Goal: Information Seeking & Learning: Find specific page/section

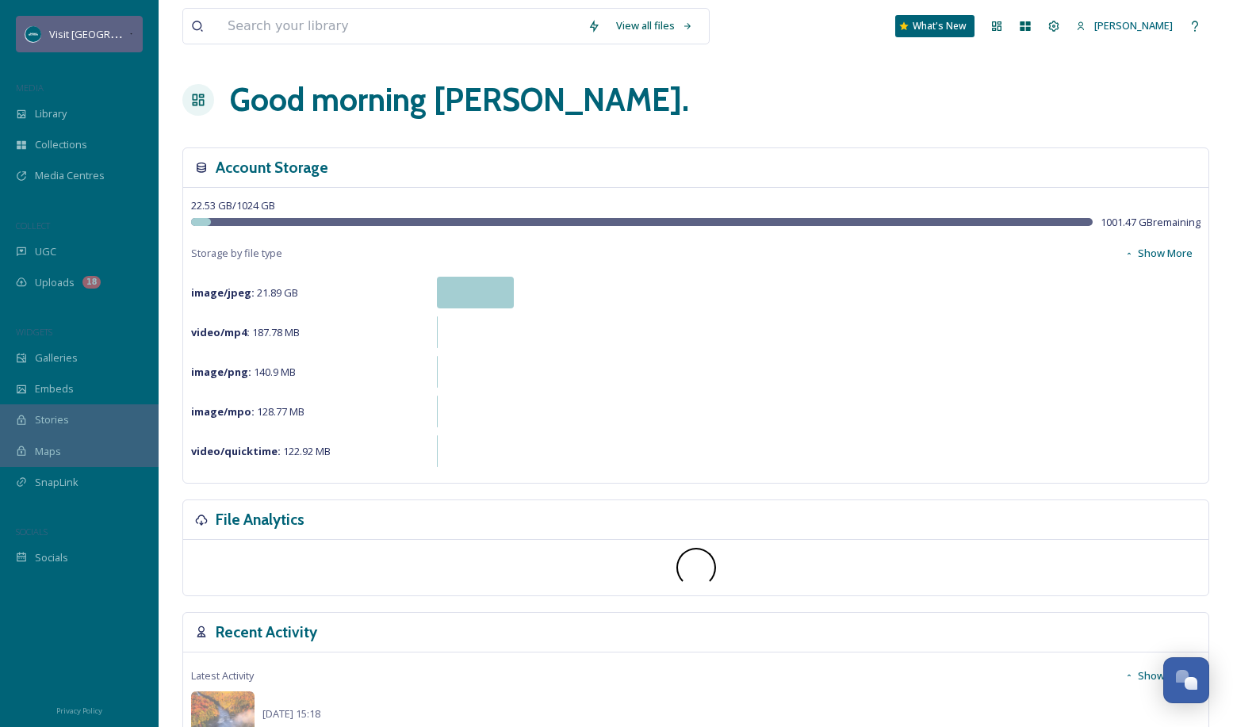
click at [30, 42] on div "Visit [GEOGRAPHIC_DATA][US_STATE]" at bounding box center [79, 34] width 127 height 36
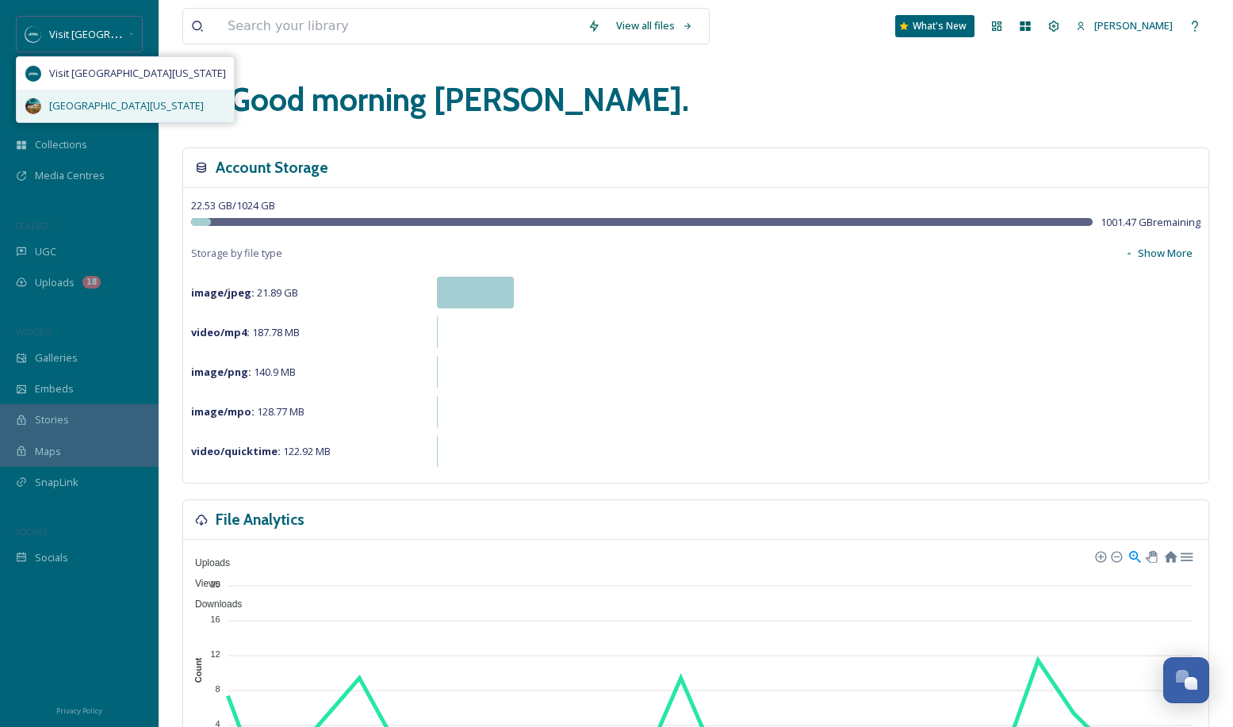
click at [67, 99] on span "[GEOGRAPHIC_DATA][US_STATE]" at bounding box center [126, 105] width 155 height 15
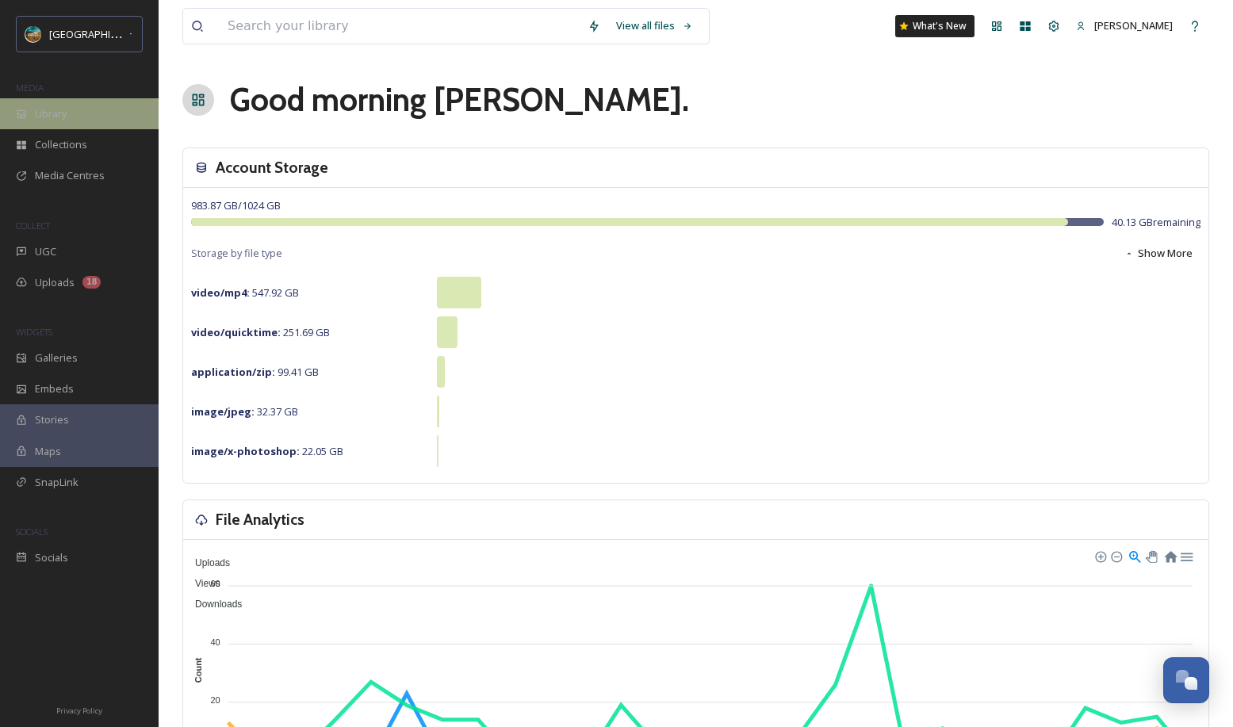
click at [89, 111] on div "Library" at bounding box center [79, 113] width 159 height 31
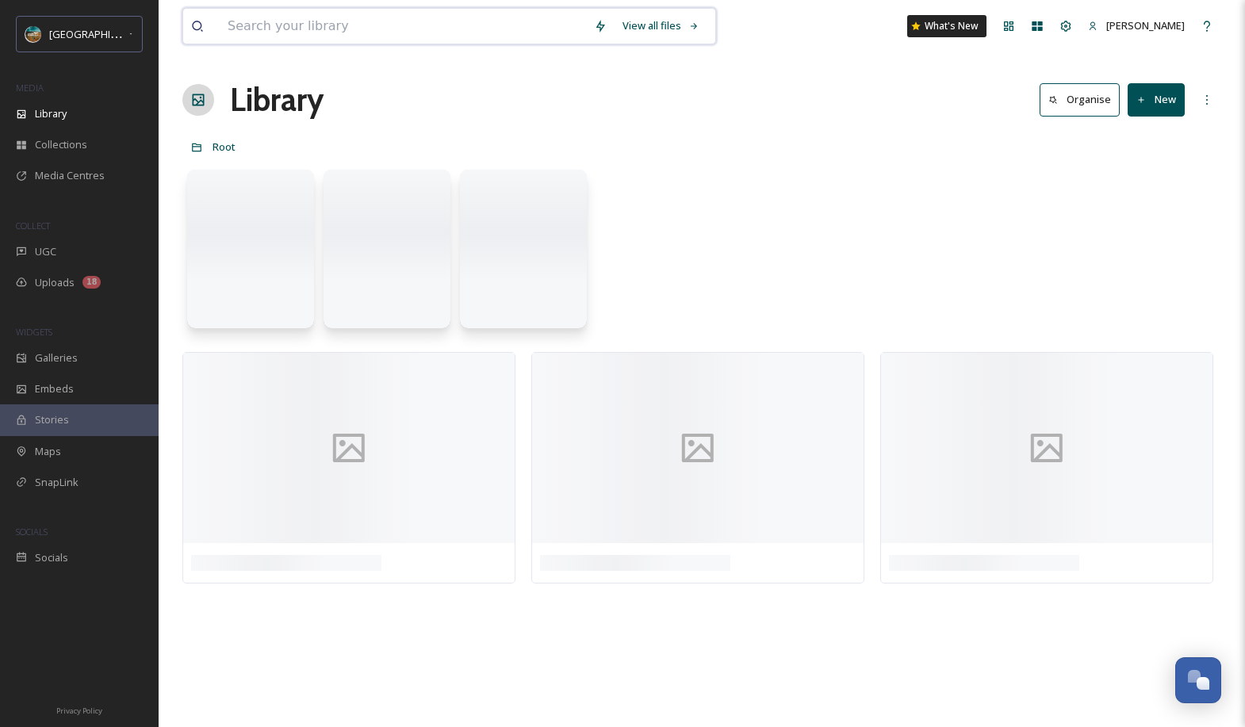
click at [288, 36] on input at bounding box center [403, 26] width 366 height 35
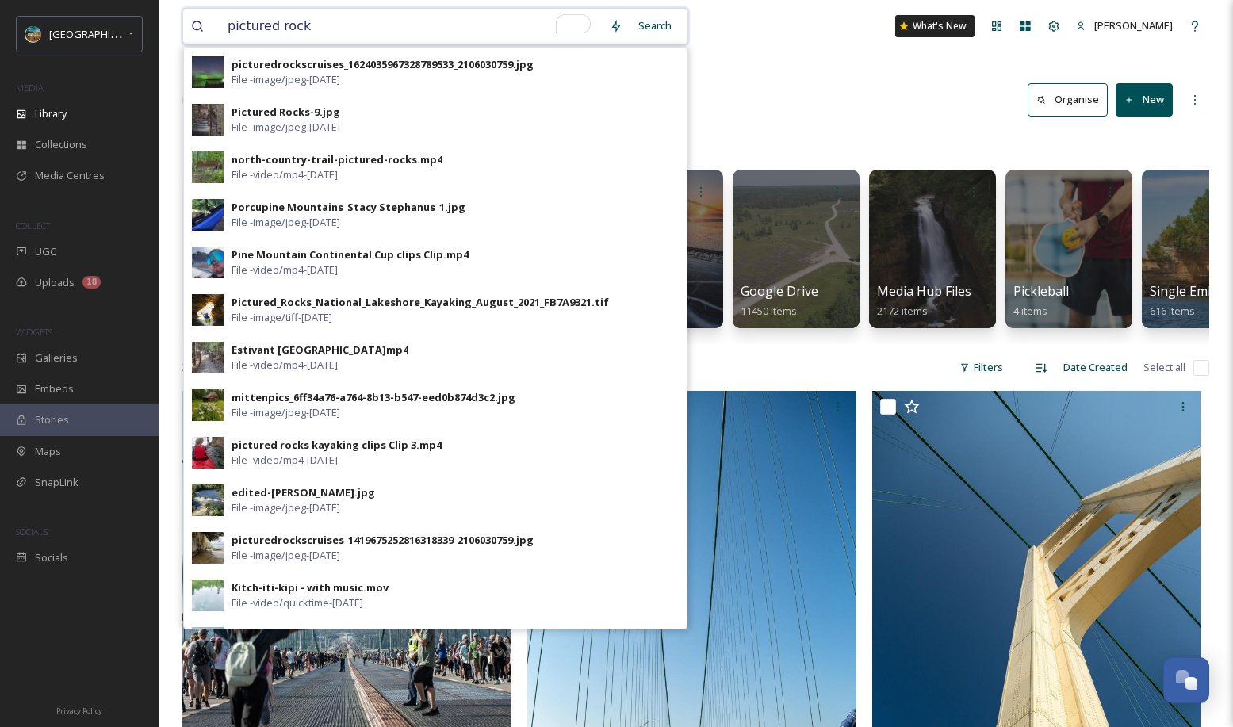
type input "pictured rocks"
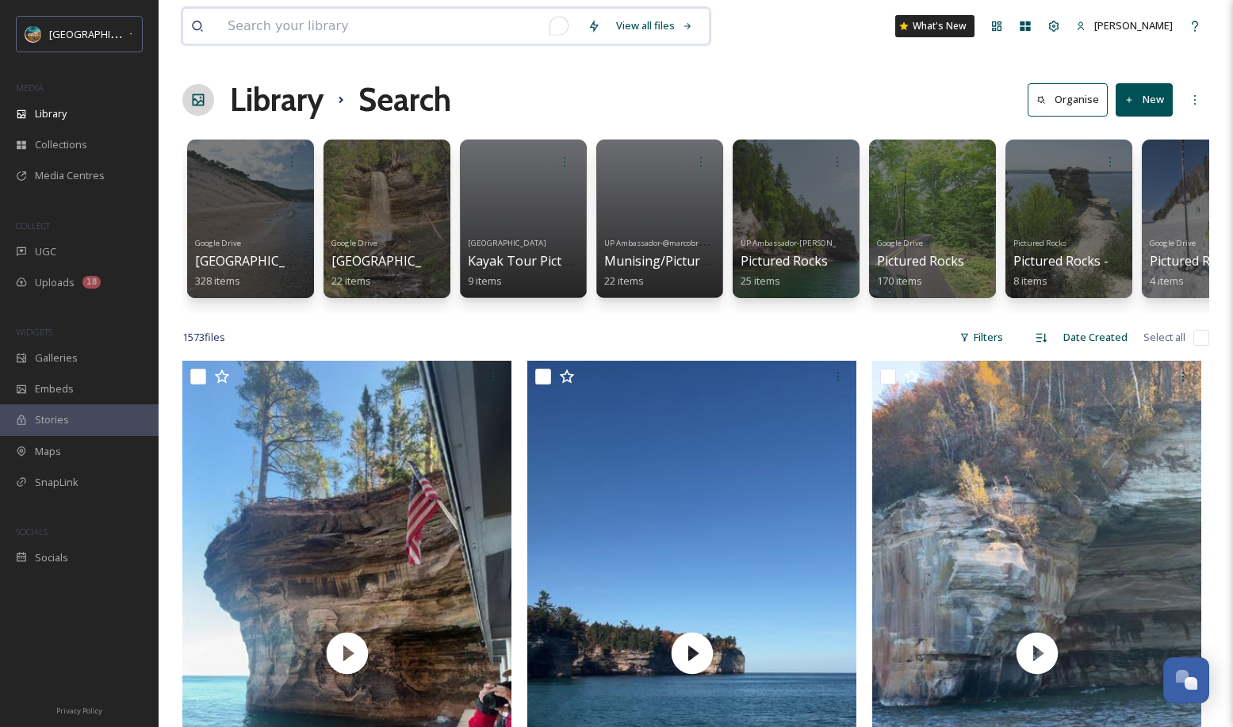
click at [357, 22] on input "To enrich screen reader interactions, please activate Accessibility in Grammarl…" at bounding box center [400, 26] width 360 height 35
type input "fall pictured rock"
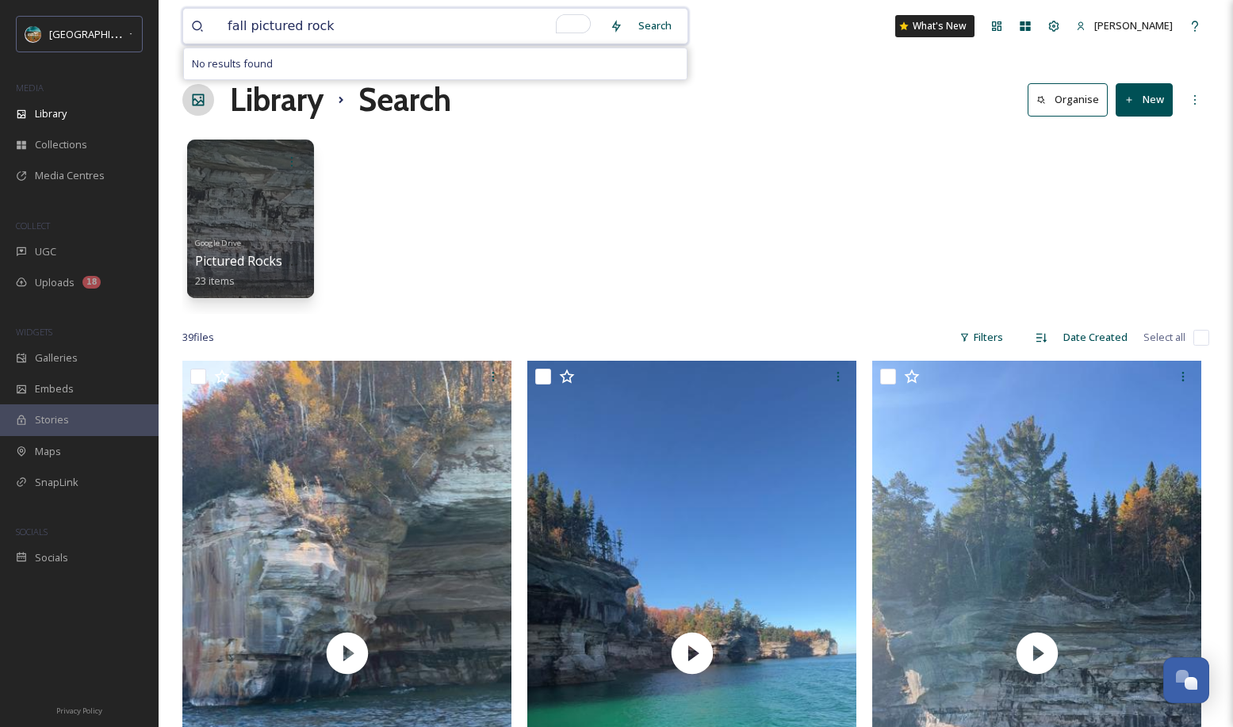
type input "fall pictured rocks"
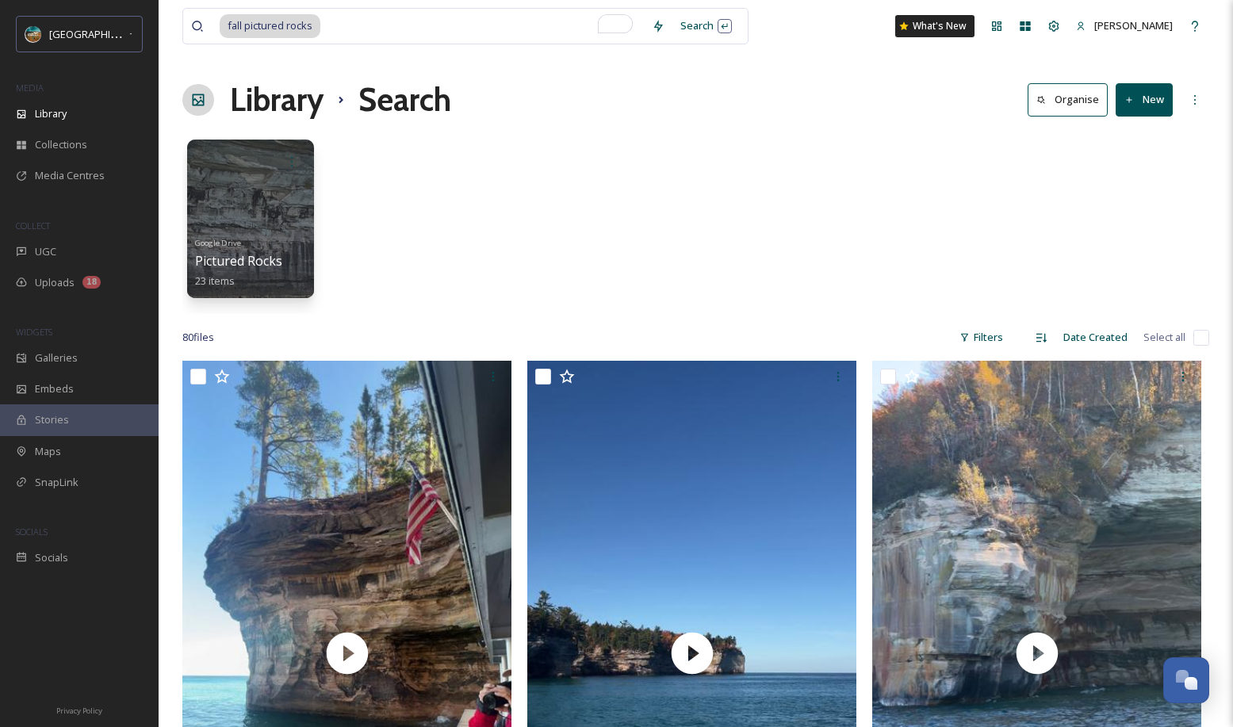
click at [841, 166] on div "Google Drive Pictured Rocks Boat Cruise - Fall - [PERSON_NAME] 23 items" at bounding box center [695, 223] width 1027 height 182
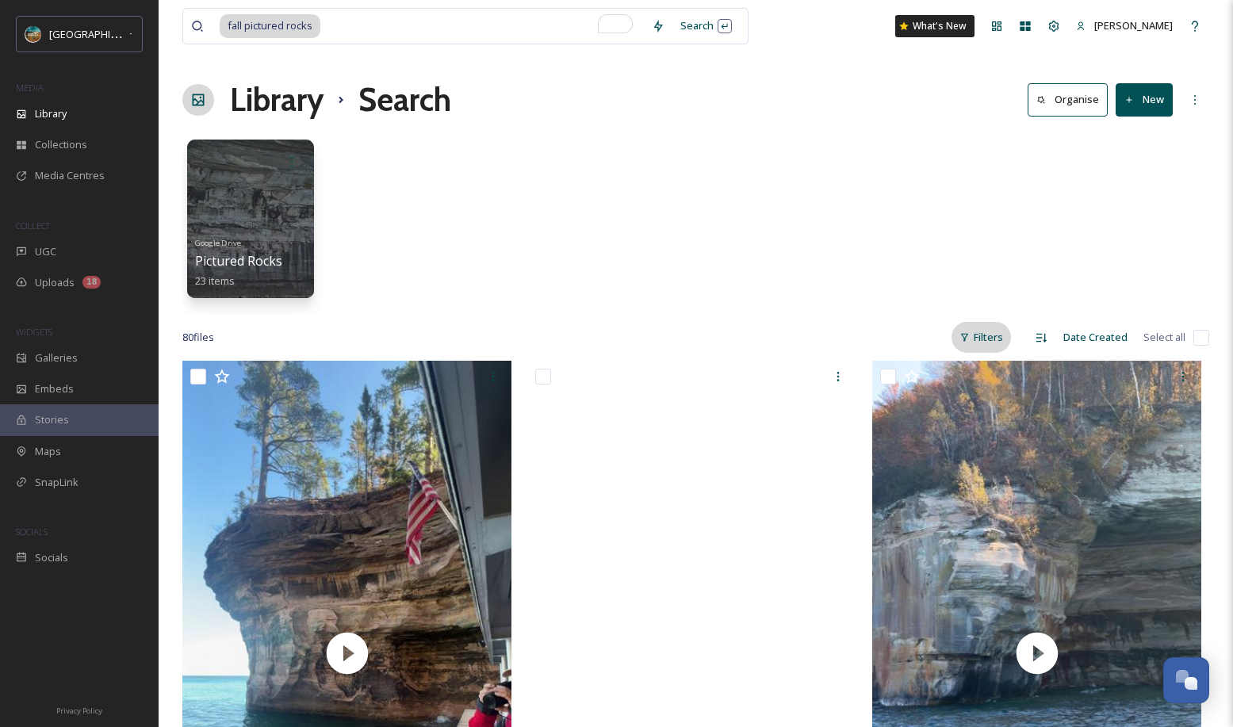
click at [1008, 343] on div "Filters" at bounding box center [980, 337] width 59 height 31
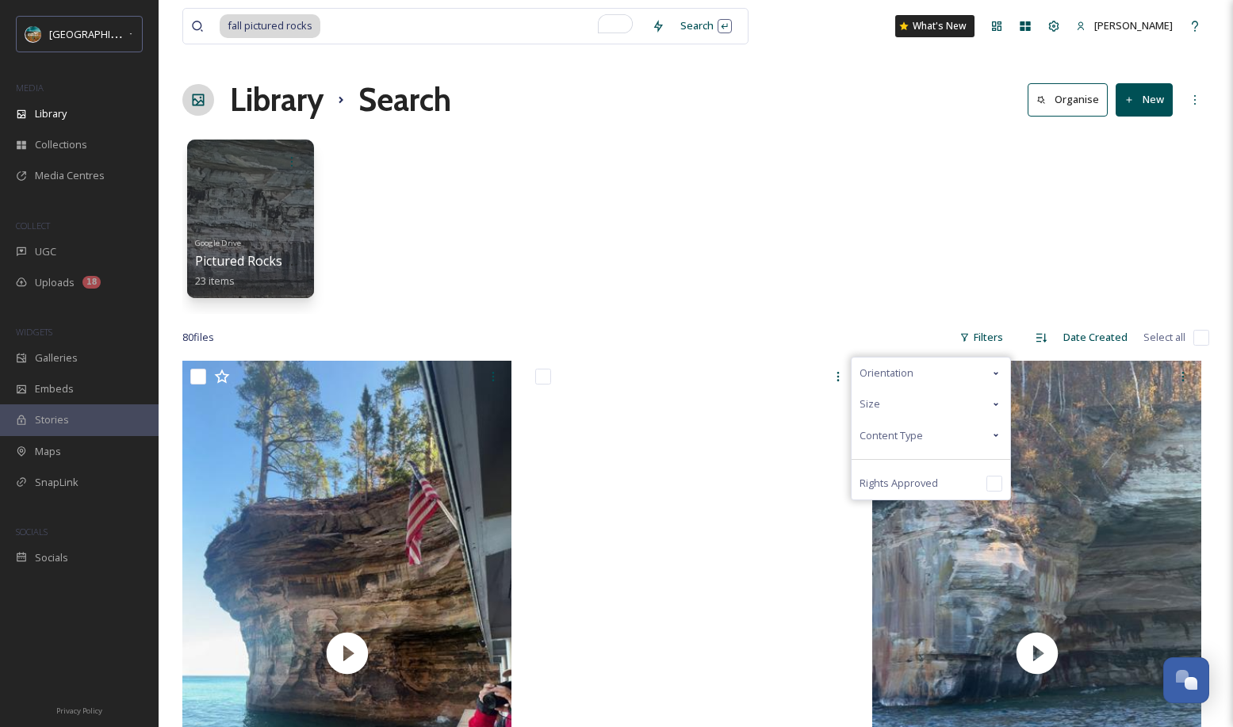
click at [900, 432] on span "Content Type" at bounding box center [890, 435] width 63 height 15
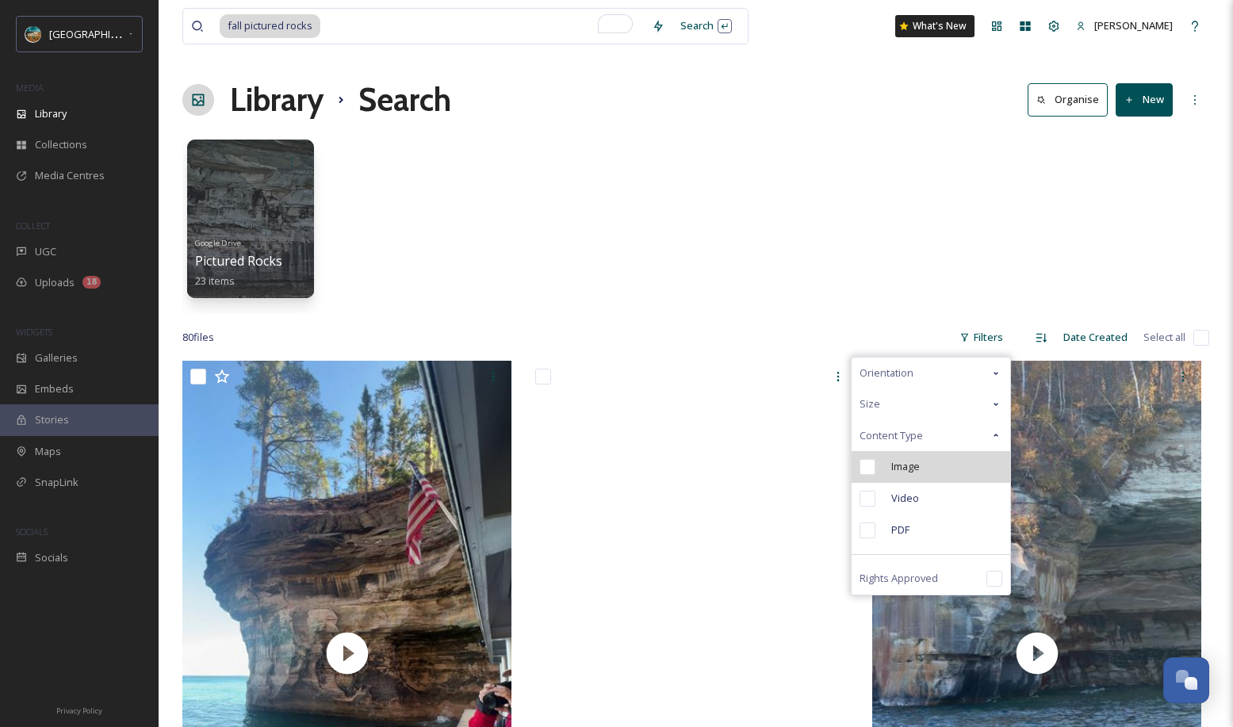
click at [899, 455] on div "Image" at bounding box center [931, 467] width 159 height 32
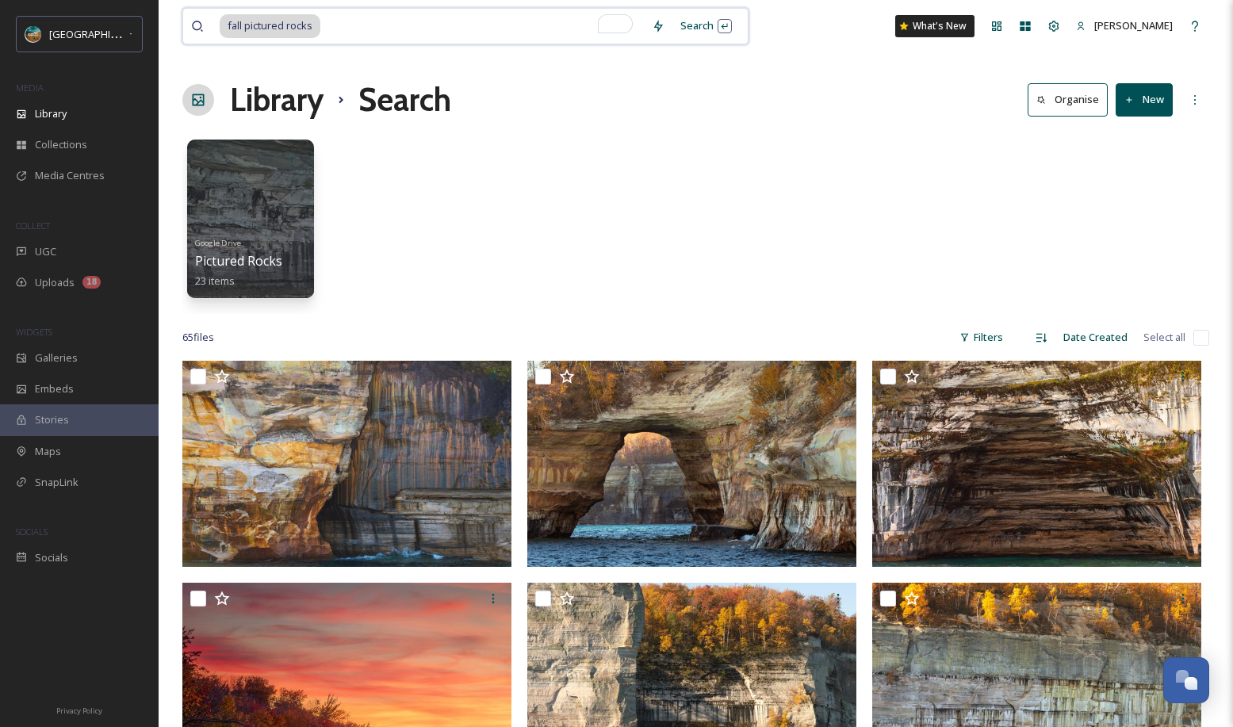
click at [368, 22] on input "To enrich screen reader interactions, please activate Accessibility in Grammarl…" at bounding box center [483, 26] width 322 height 35
type input "spray falls"
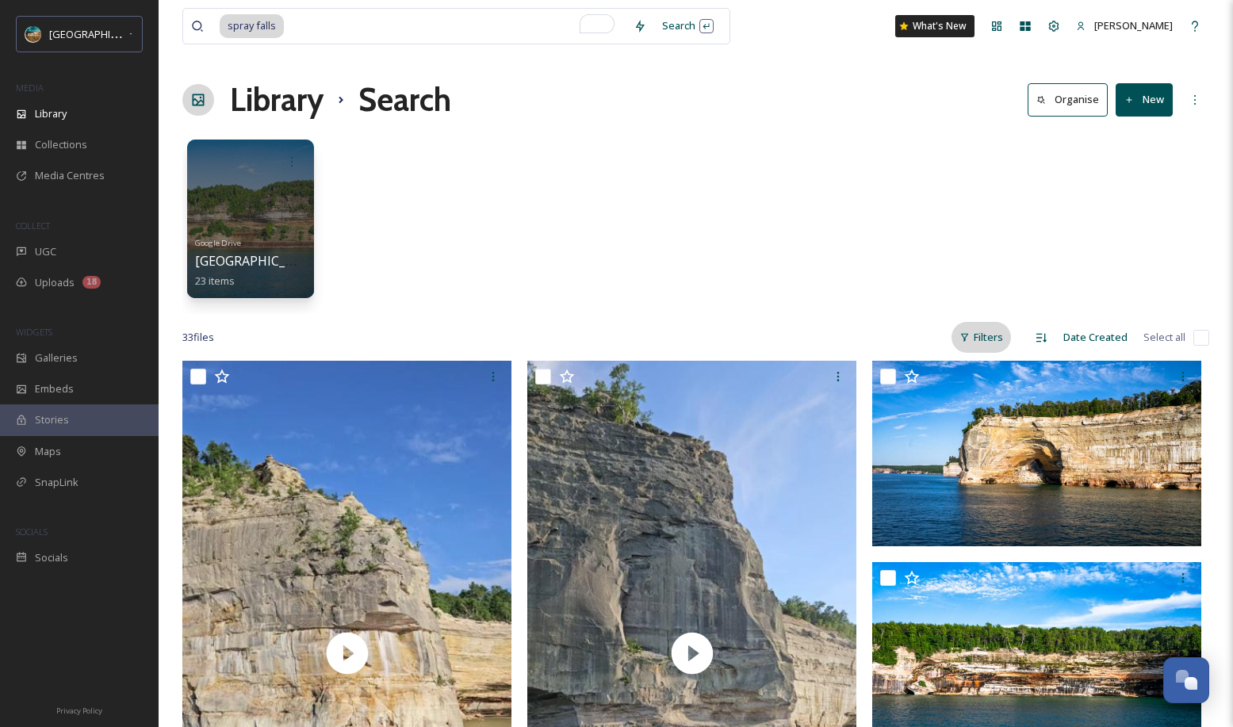
click at [986, 333] on div "Filters" at bounding box center [980, 337] width 59 height 31
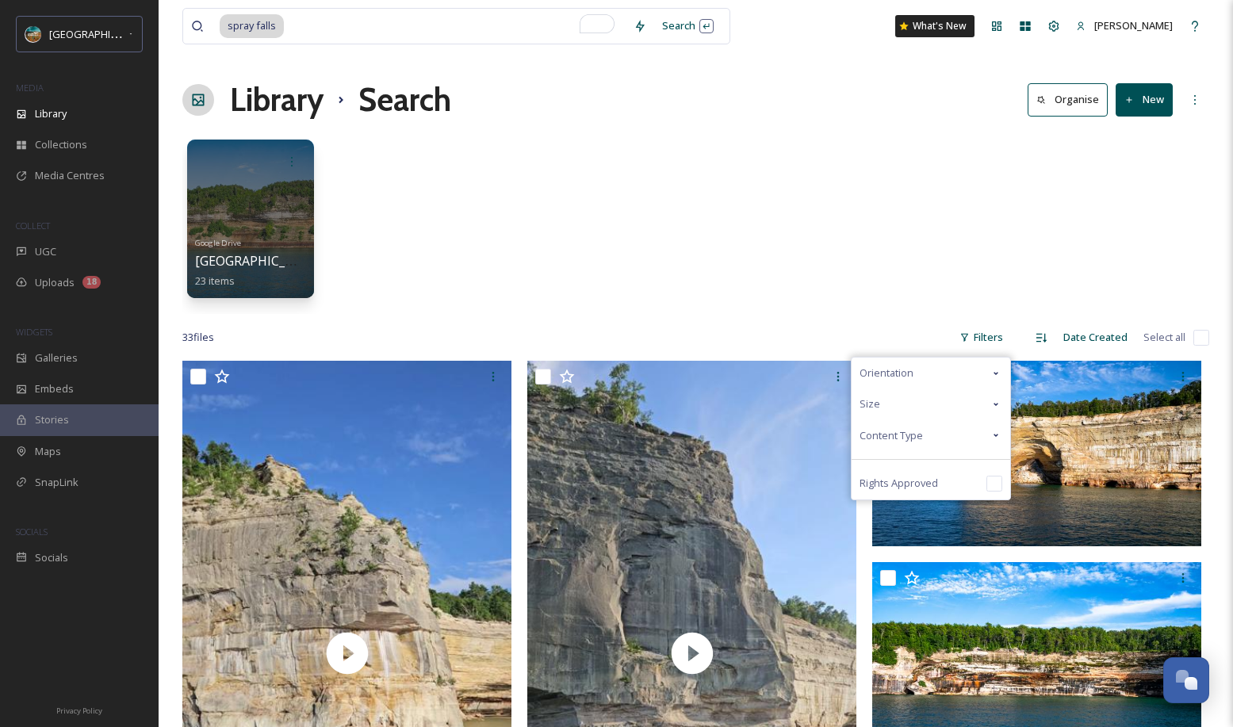
click at [925, 438] on div "Content Type" at bounding box center [931, 435] width 159 height 31
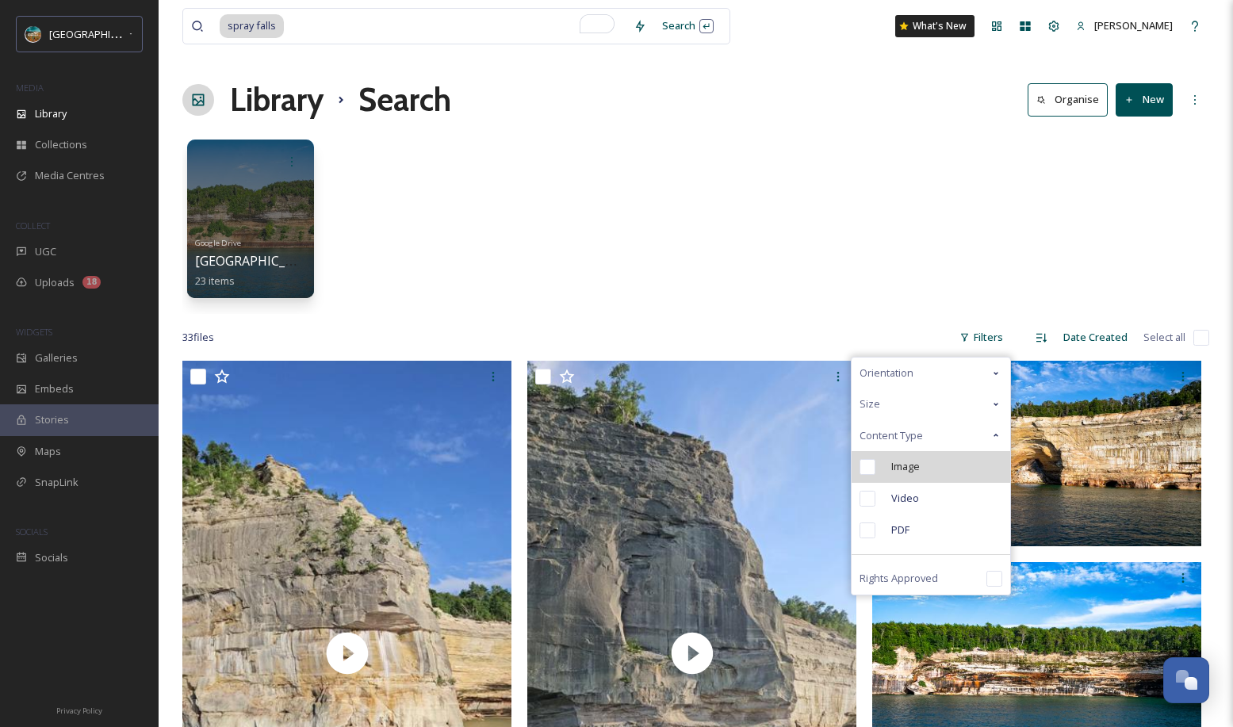
click at [917, 469] on span "Image" at bounding box center [905, 466] width 29 height 15
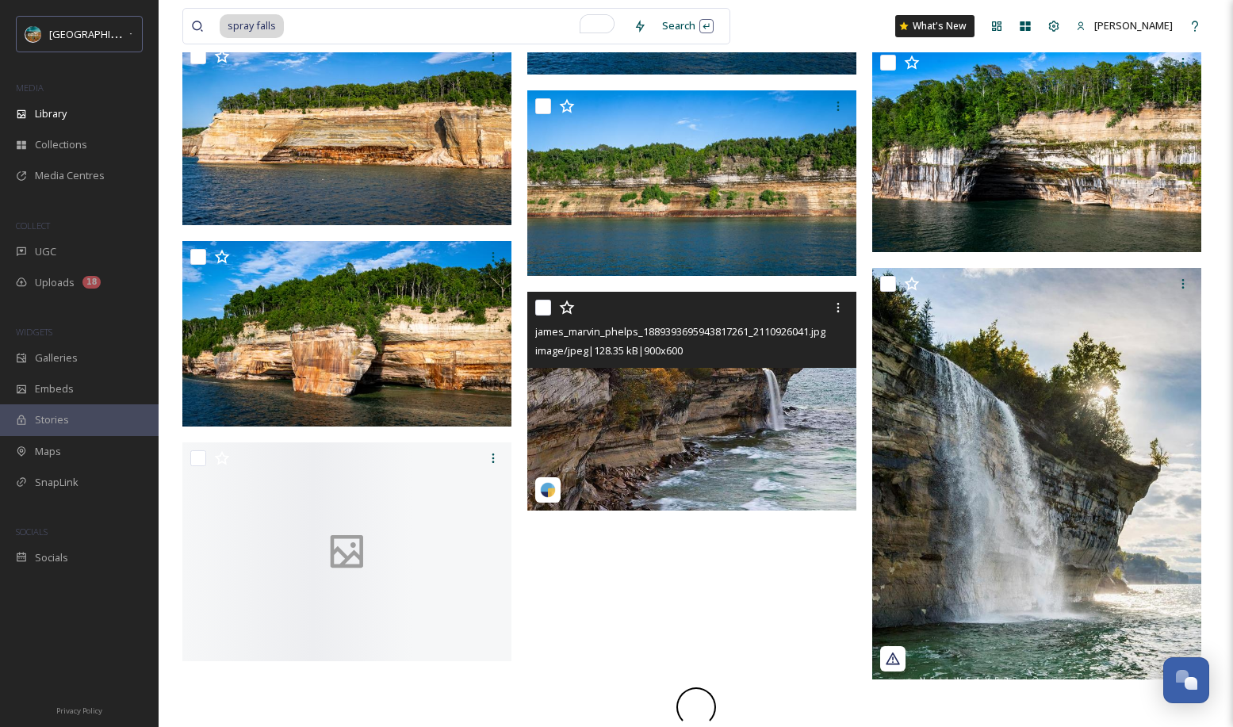
scroll to position [1468, 0]
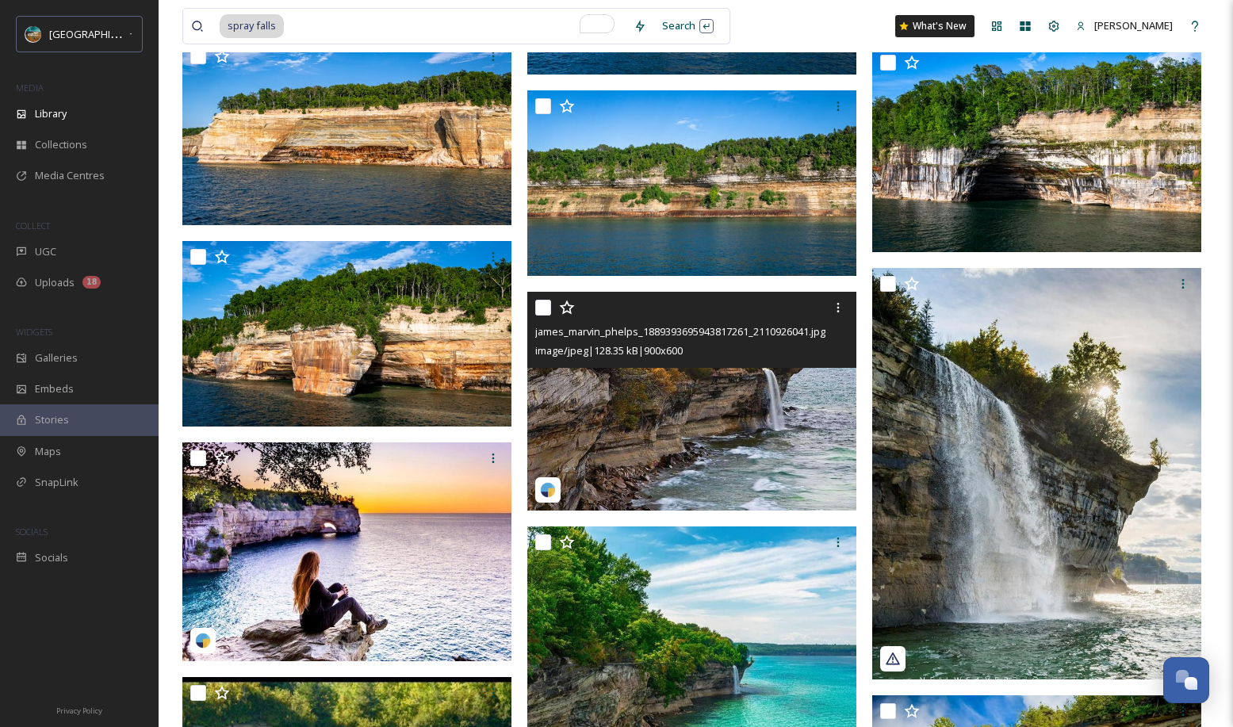
click at [730, 400] on img at bounding box center [691, 402] width 329 height 220
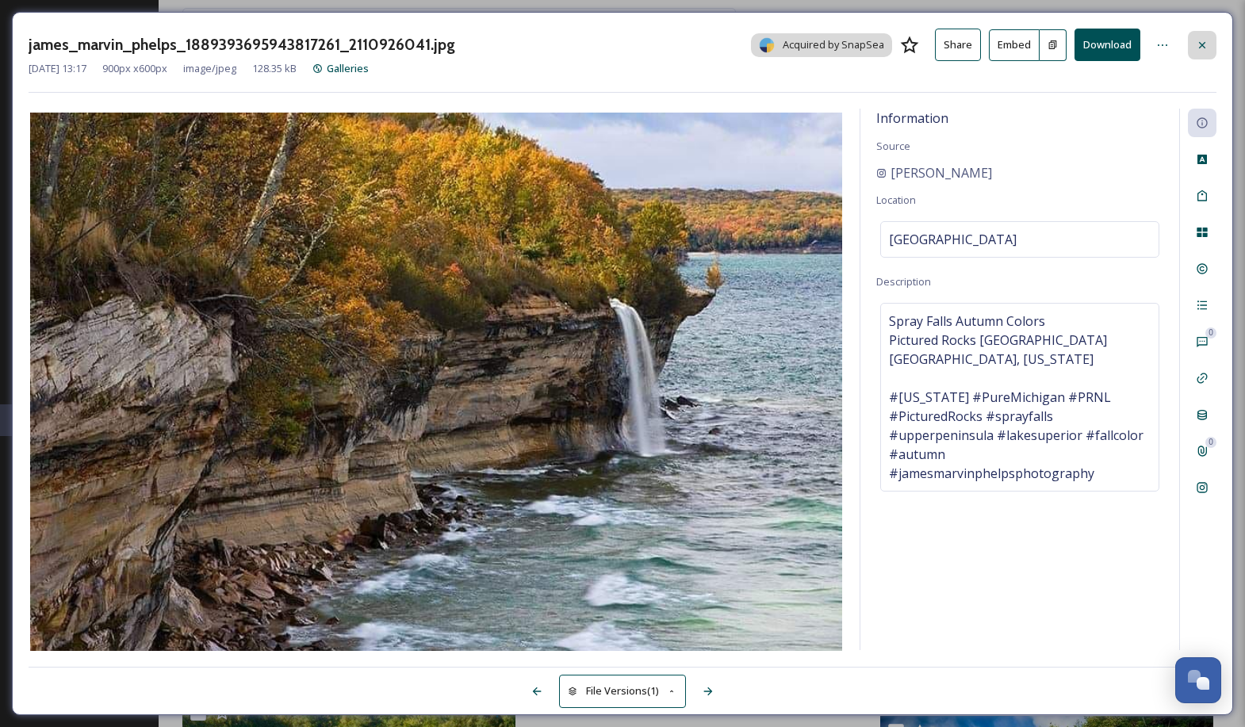
click at [1204, 42] on icon at bounding box center [1202, 44] width 6 height 6
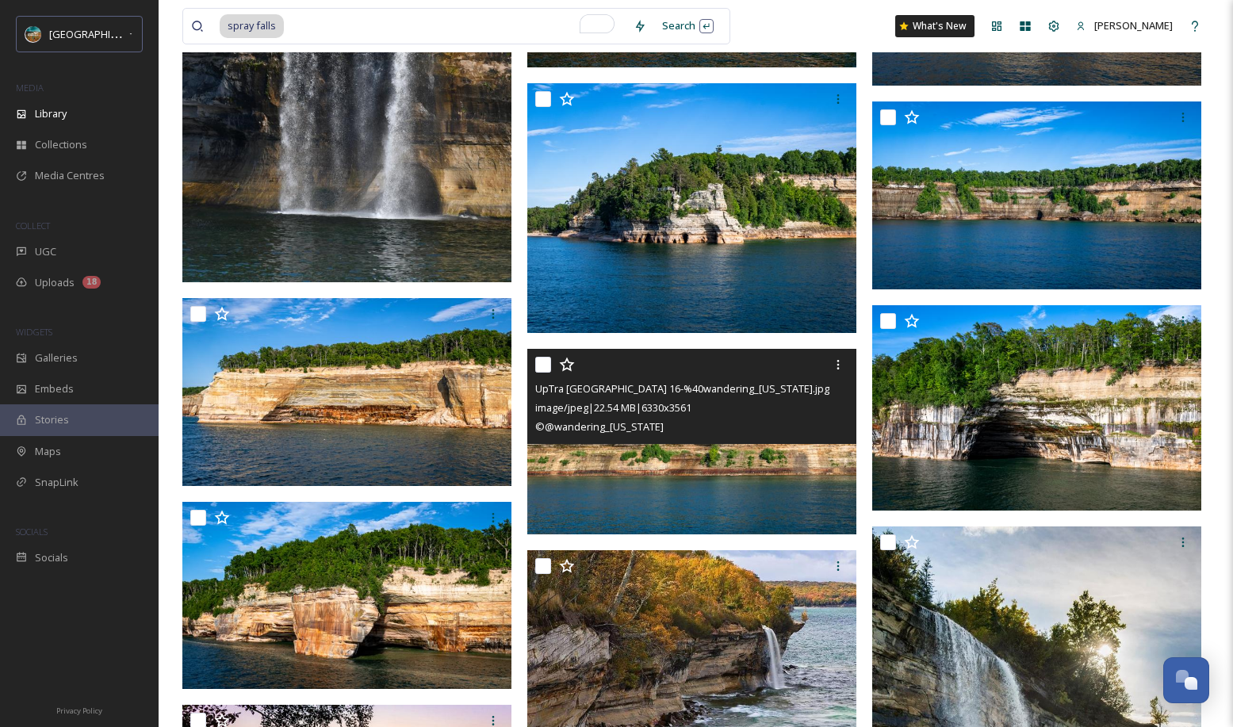
scroll to position [1223, 0]
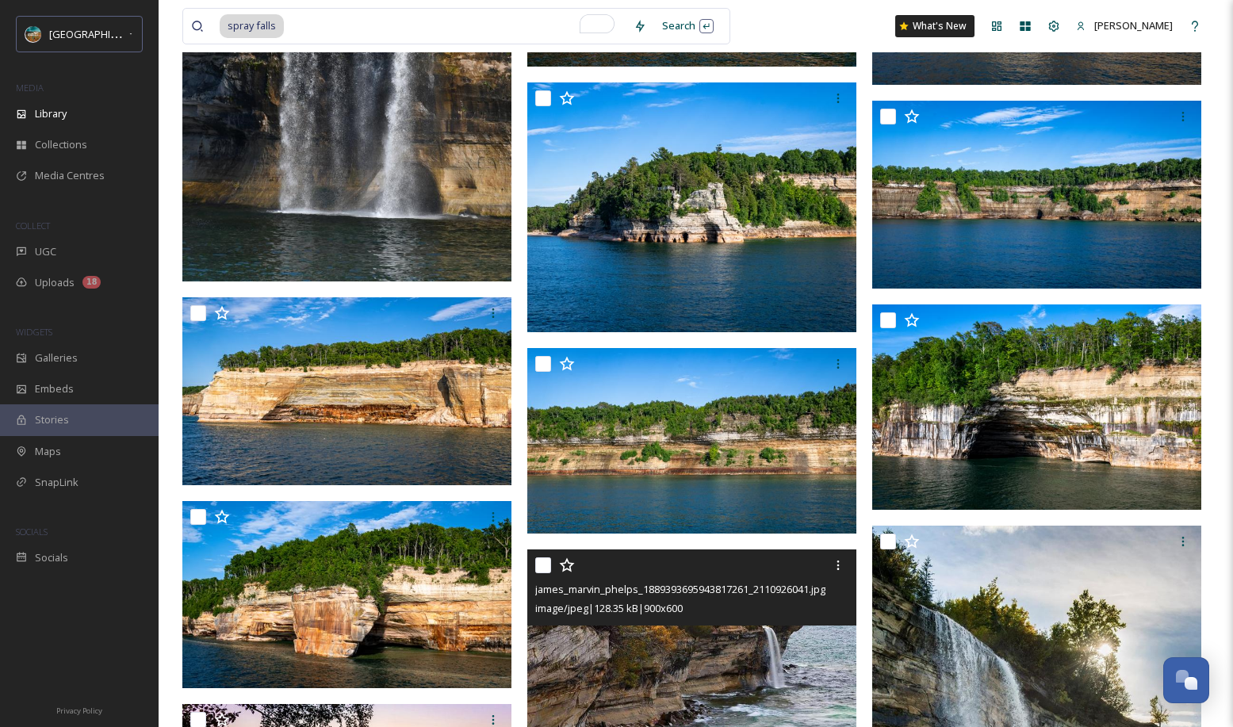
click at [725, 636] on img at bounding box center [691, 659] width 329 height 220
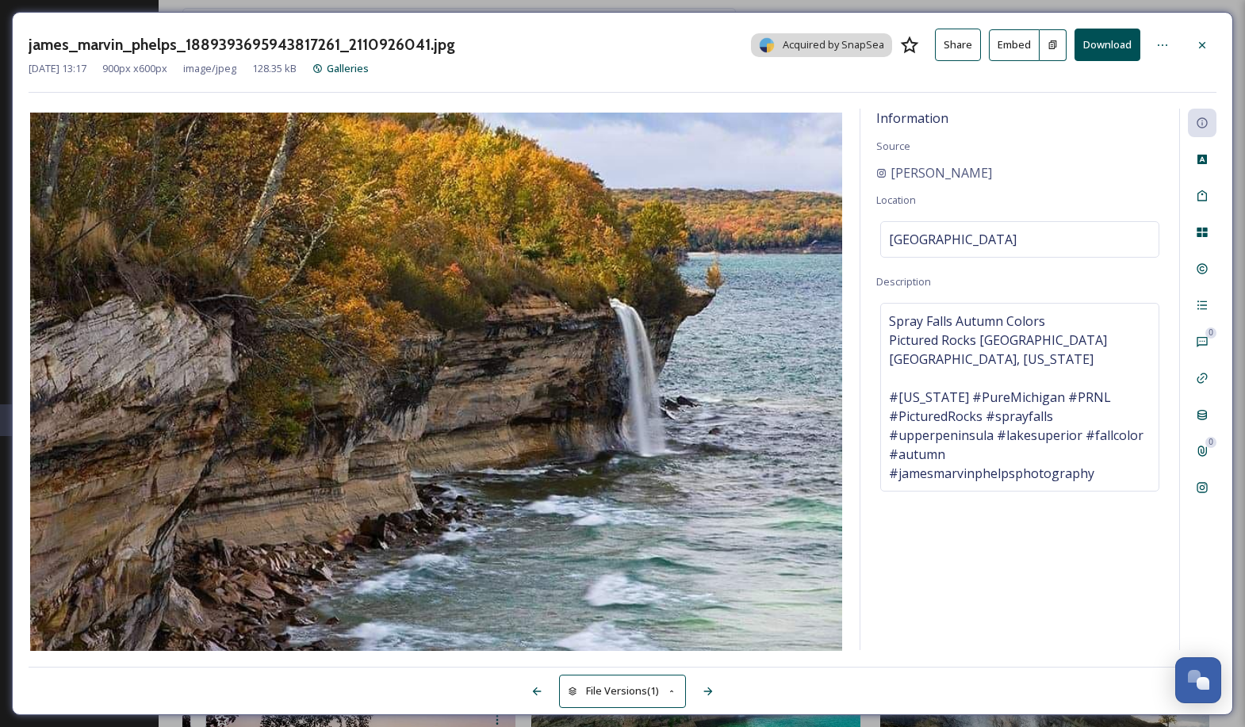
click at [966, 52] on button "Share" at bounding box center [958, 45] width 46 height 33
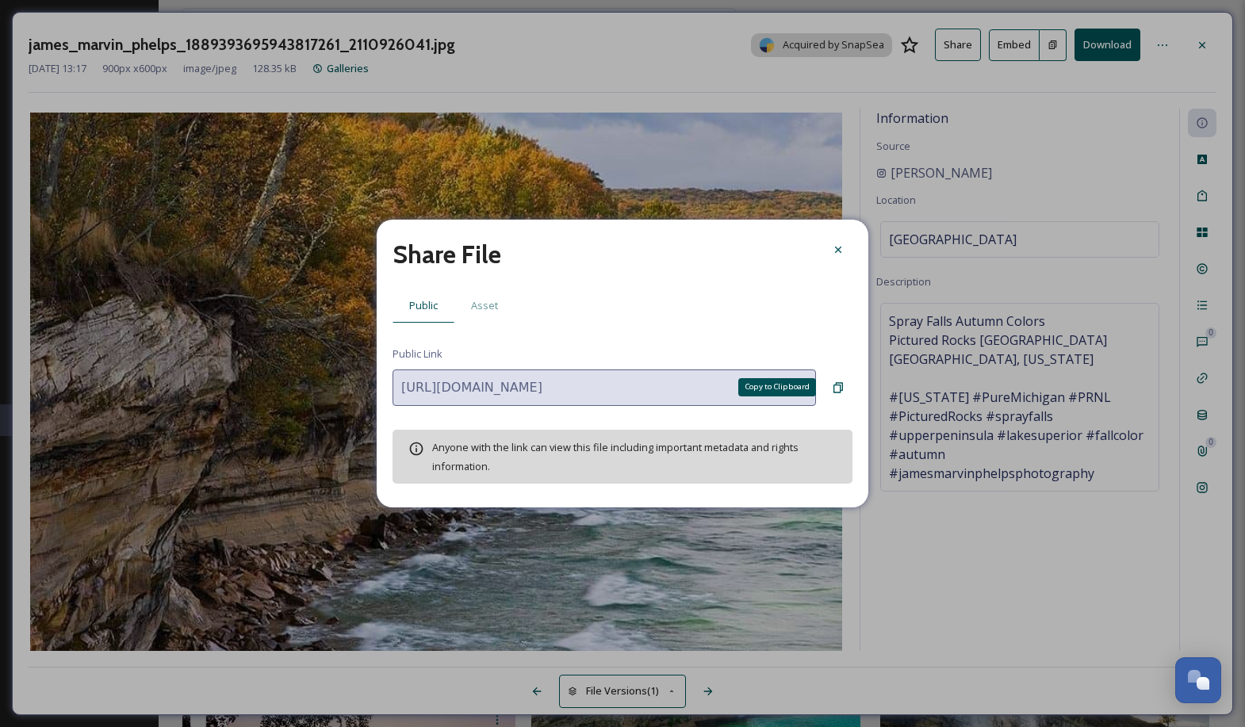
drag, startPoint x: 835, startPoint y: 386, endPoint x: 1078, endPoint y: 452, distance: 251.4
click at [835, 387] on icon at bounding box center [838, 387] width 13 height 13
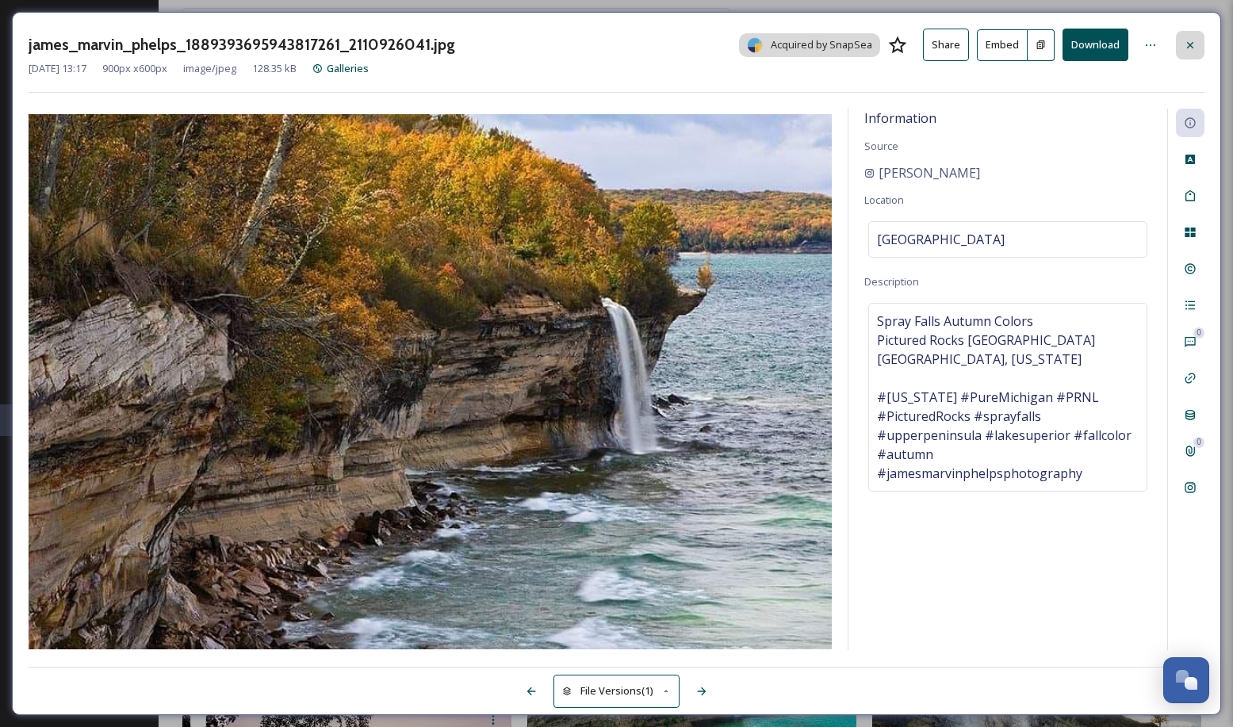
click at [1181, 41] on div at bounding box center [1190, 45] width 29 height 29
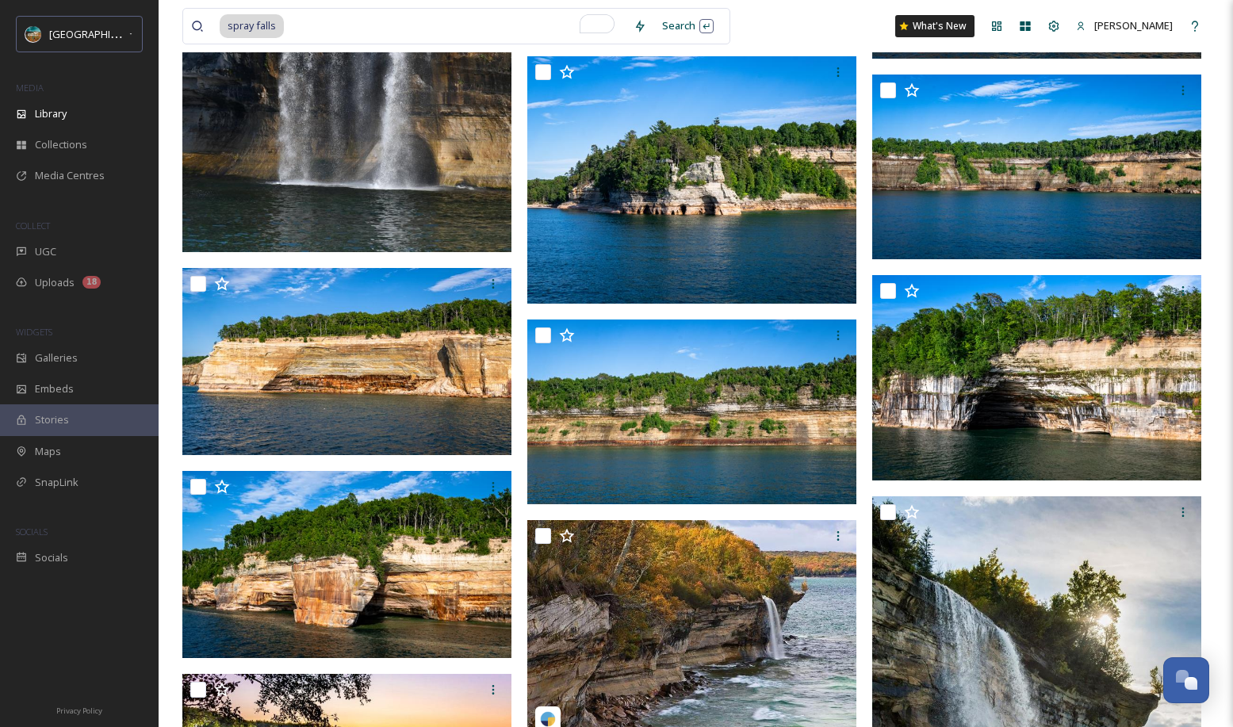
scroll to position [1412, 0]
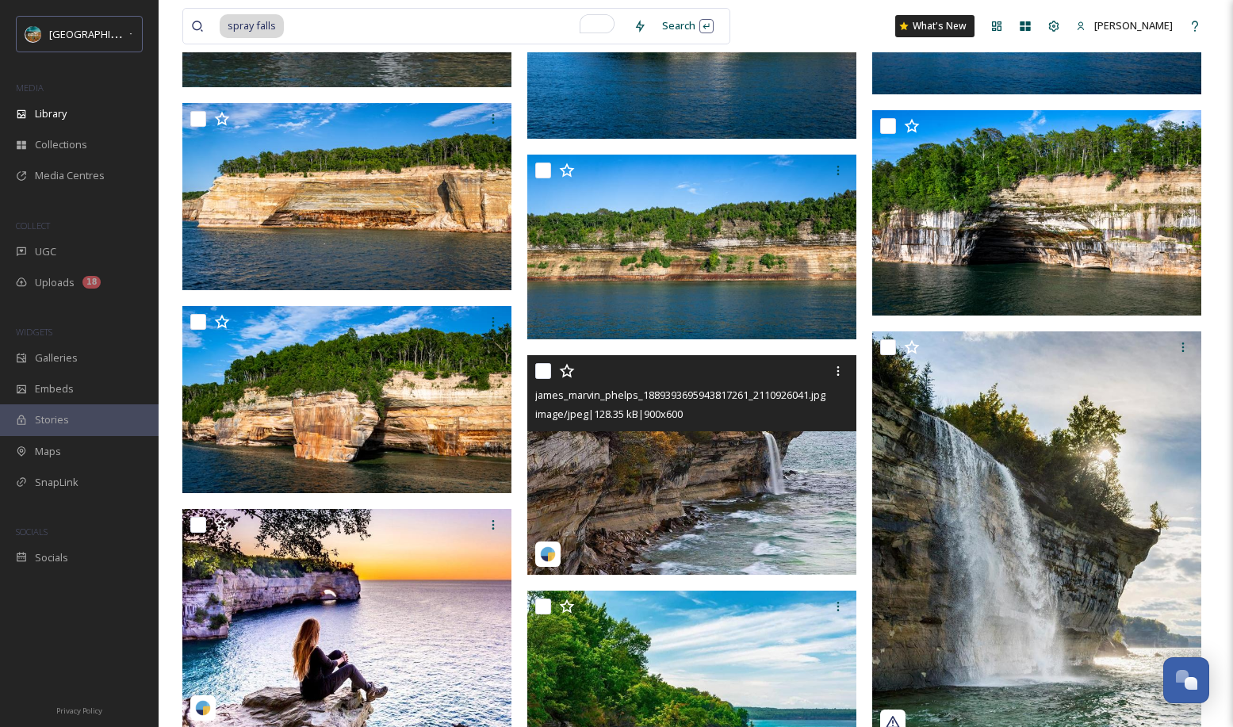
click at [637, 484] on img at bounding box center [691, 465] width 329 height 220
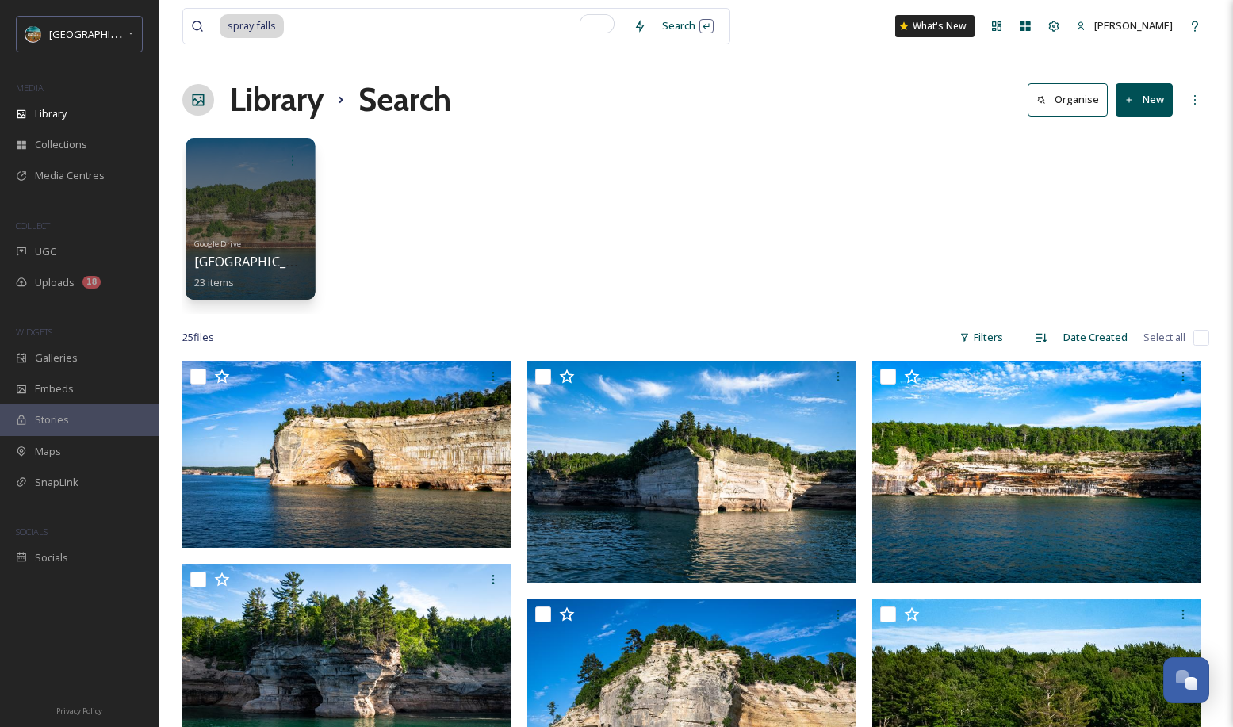
click at [258, 209] on div at bounding box center [250, 219] width 129 height 162
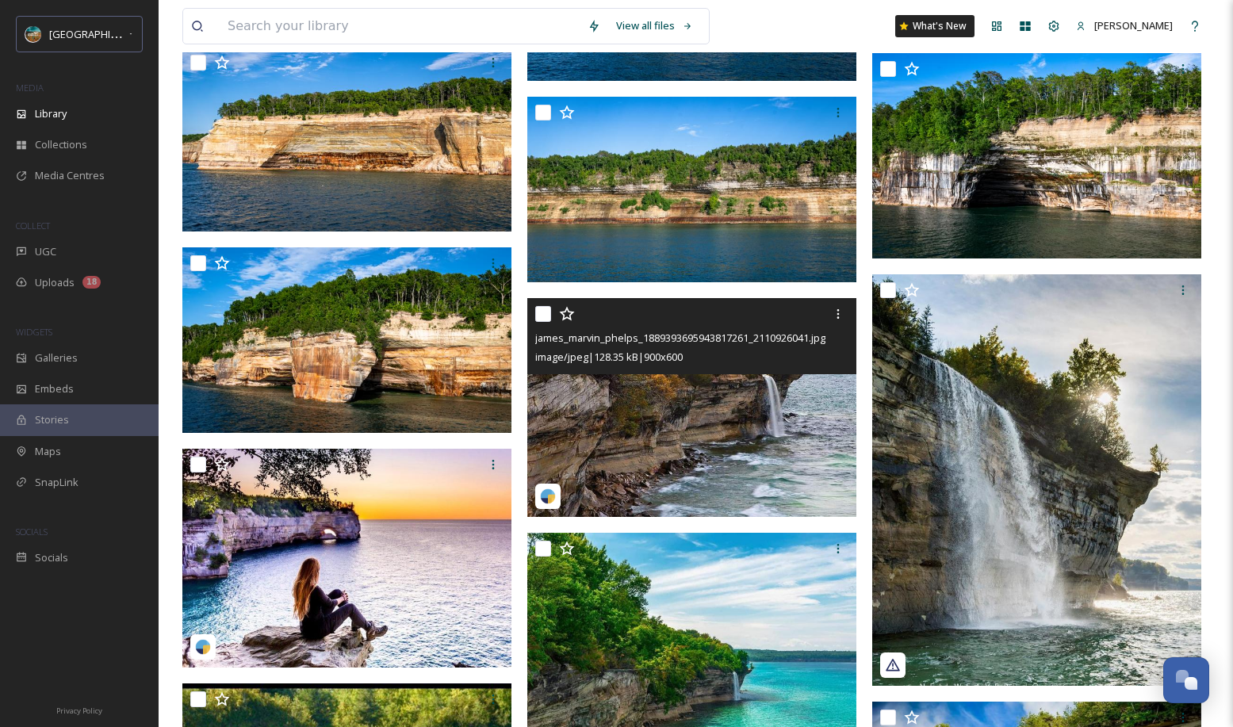
scroll to position [1409, 0]
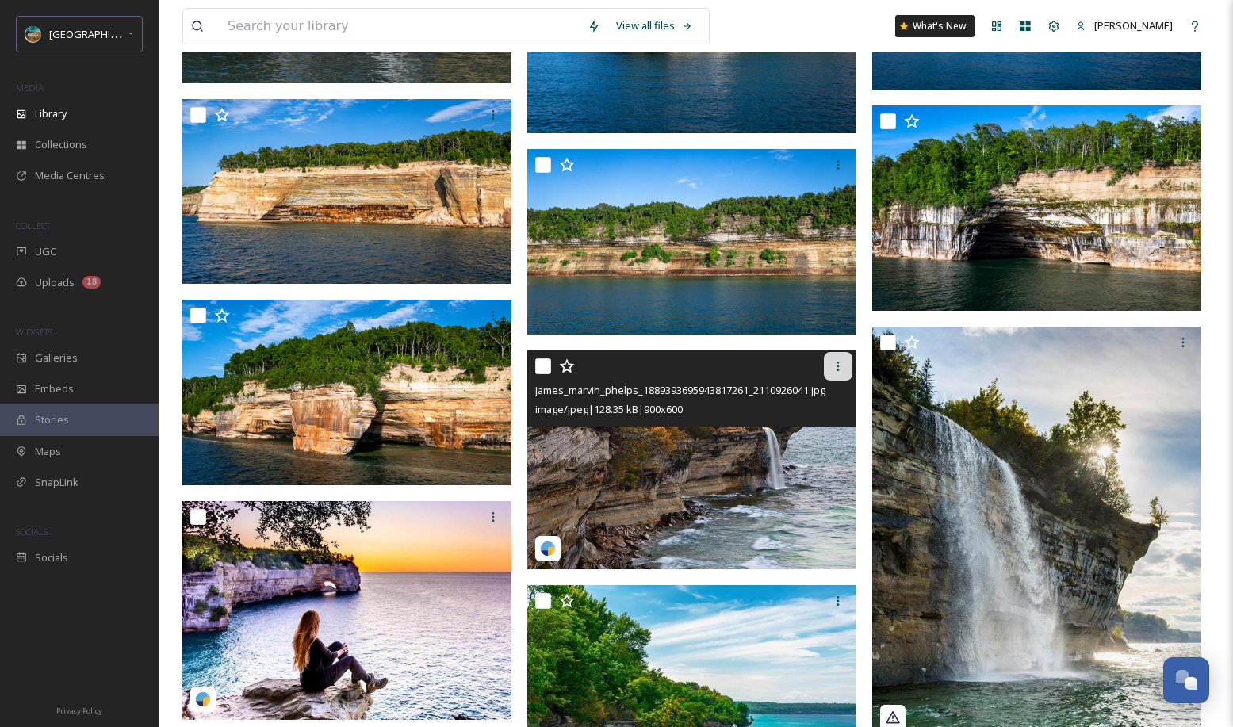
click at [833, 374] on div at bounding box center [838, 366] width 29 height 29
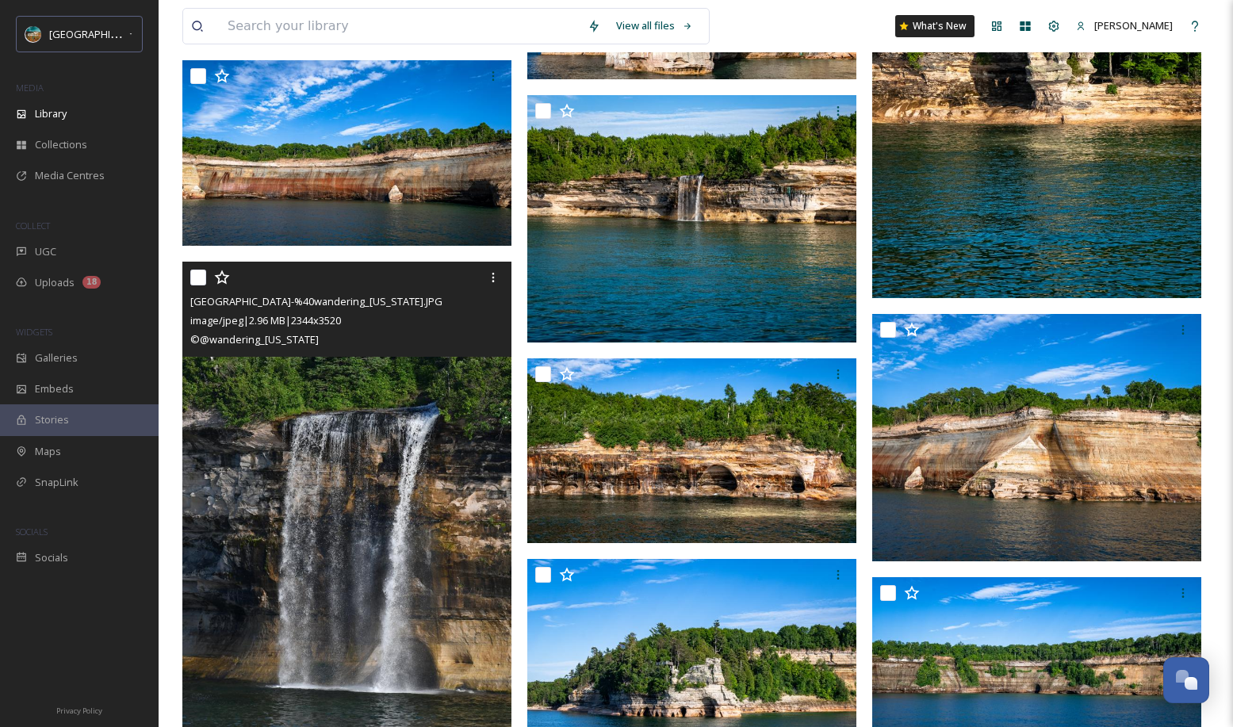
scroll to position [1301, 0]
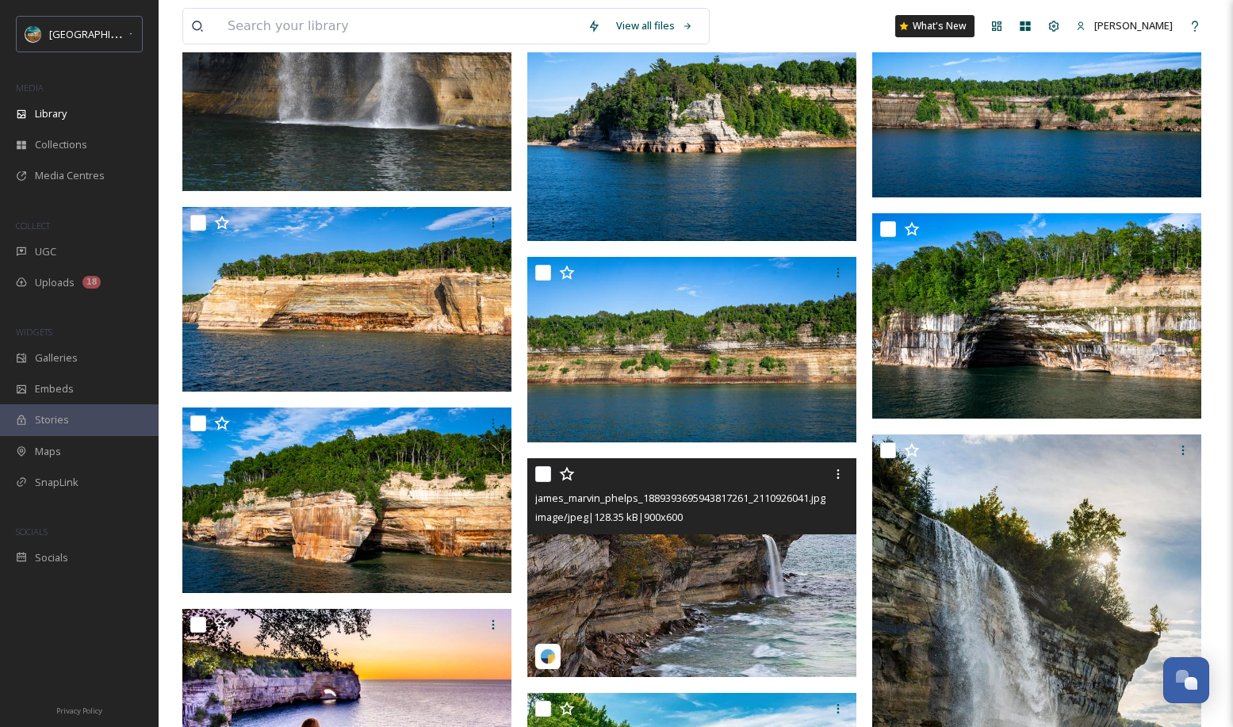
click at [603, 500] on span "james_marvin_phelps_1889393695943817261_2110926041.jpg" at bounding box center [680, 498] width 290 height 14
click at [635, 558] on img at bounding box center [691, 568] width 329 height 220
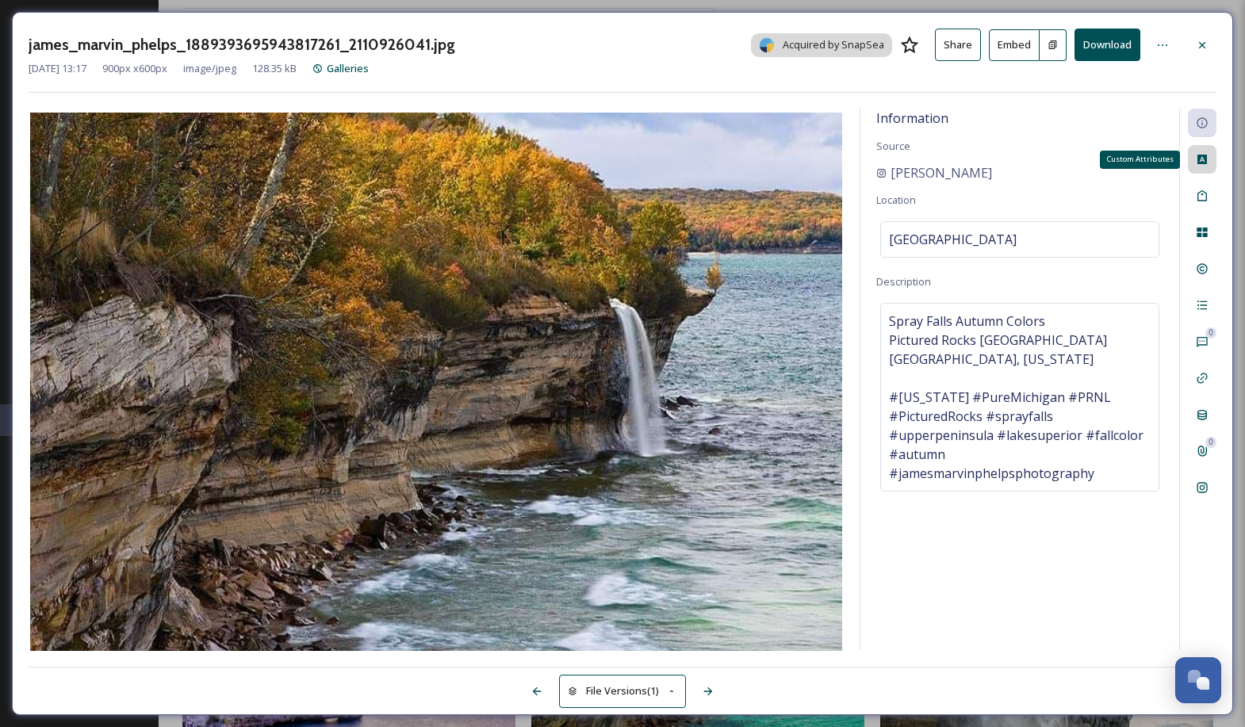
click at [1206, 162] on icon at bounding box center [1202, 160] width 10 height 10
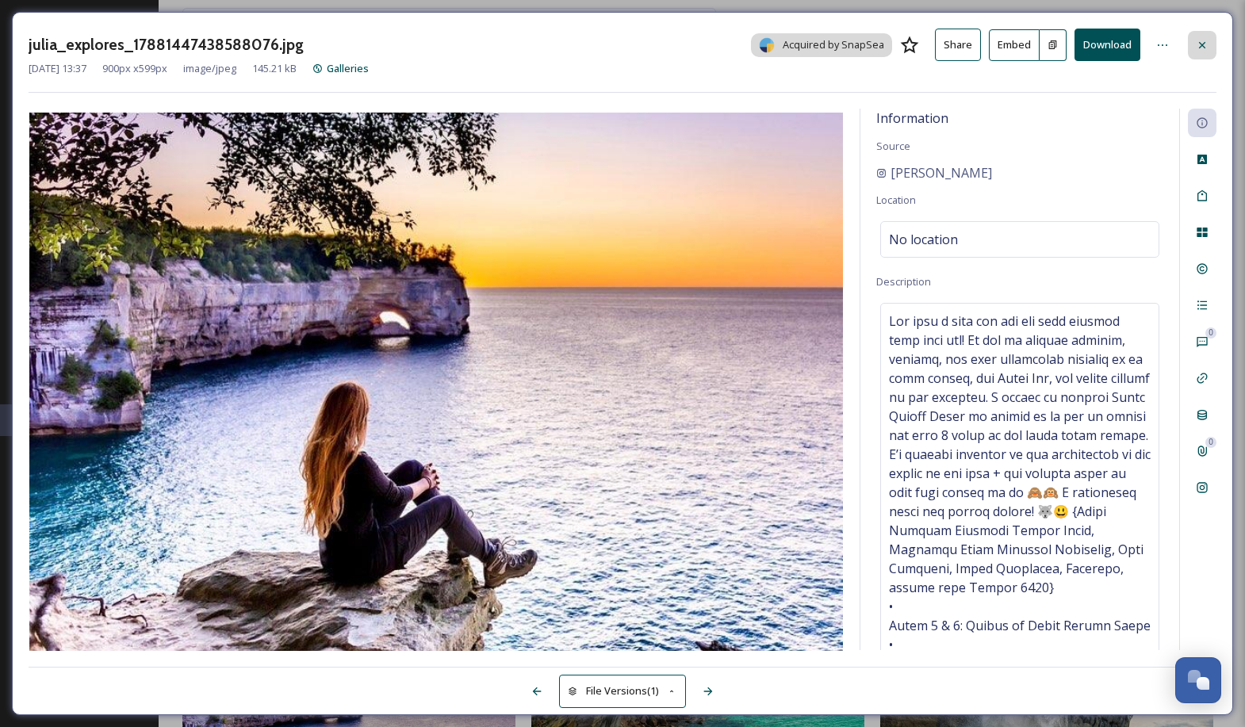
click at [1212, 52] on div at bounding box center [1202, 45] width 29 height 29
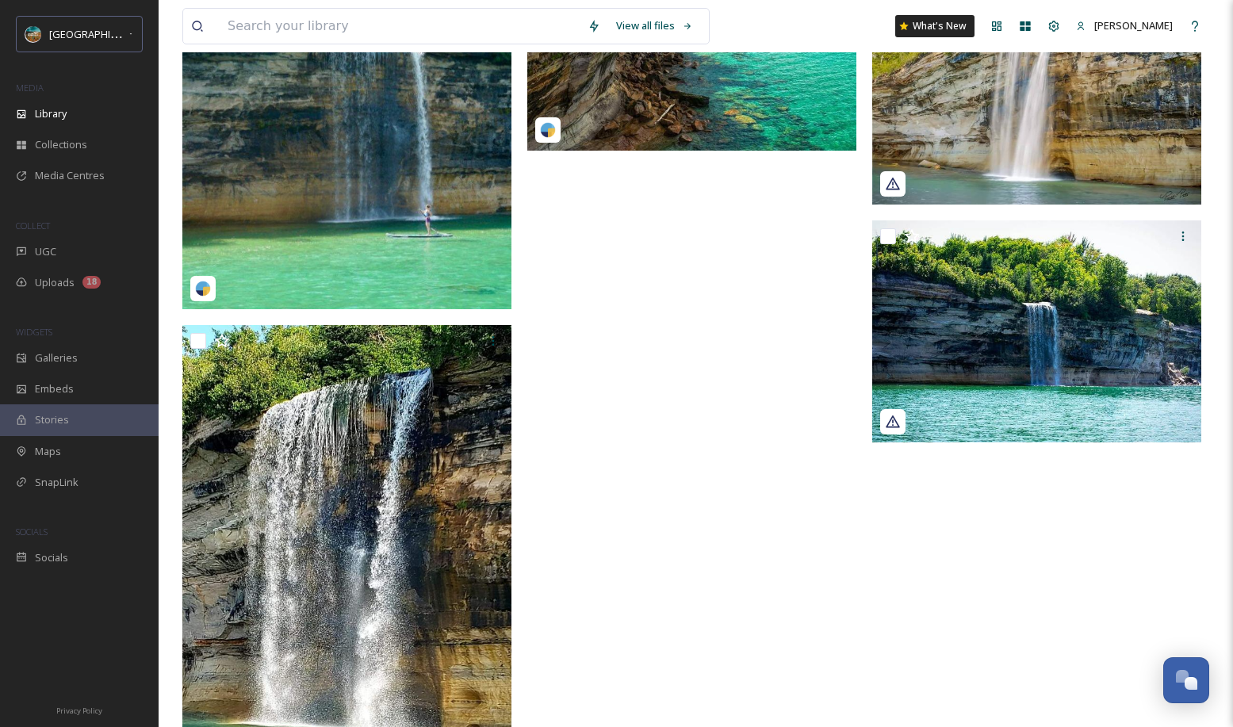
scroll to position [2257, 0]
